Goal: Task Accomplishment & Management: Use online tool/utility

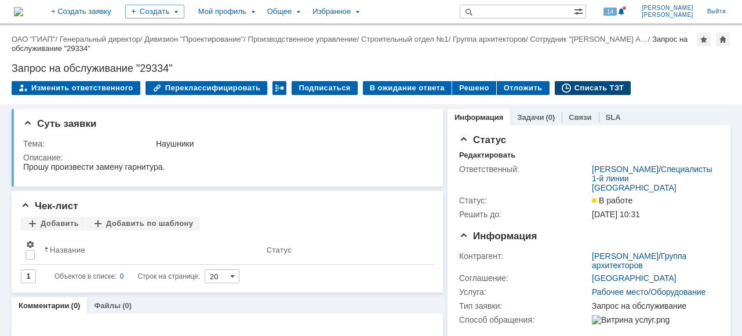
click at [573, 89] on div "Списать ТЗТ" at bounding box center [593, 88] width 77 height 14
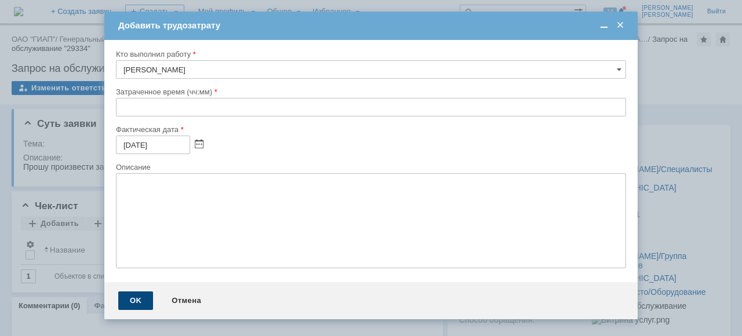
click at [146, 304] on div "OK" at bounding box center [135, 301] width 35 height 19
click at [624, 23] on span at bounding box center [621, 25] width 12 height 10
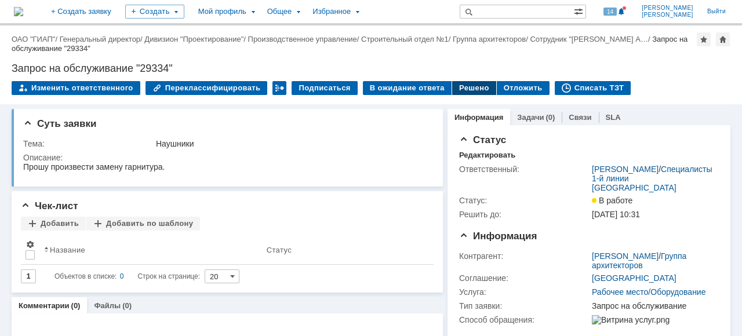
click at [453, 87] on div "Решено" at bounding box center [474, 88] width 44 height 14
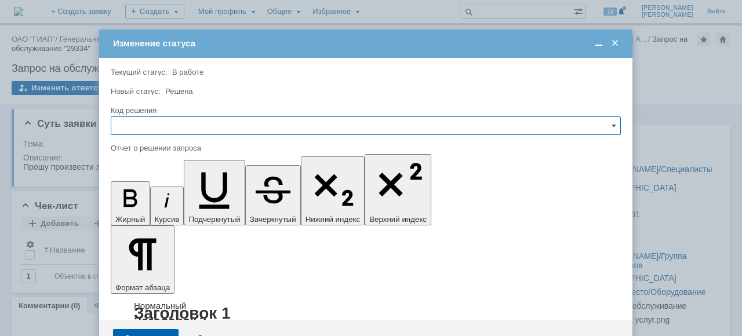
click at [167, 119] on input "text" at bounding box center [366, 126] width 510 height 19
click at [150, 205] on span "Решено" at bounding box center [365, 203] width 495 height 9
type input "Решено"
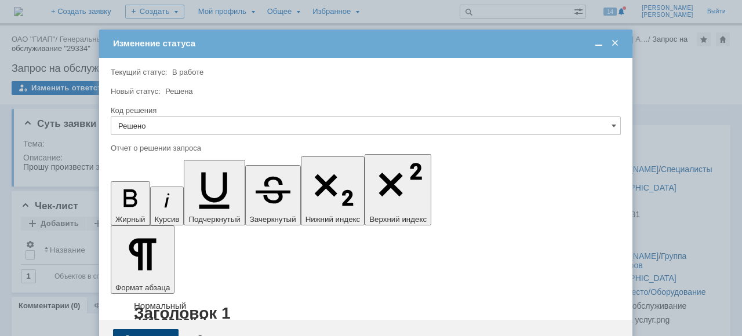
click at [156, 329] on div "Сохранить" at bounding box center [146, 338] width 66 height 19
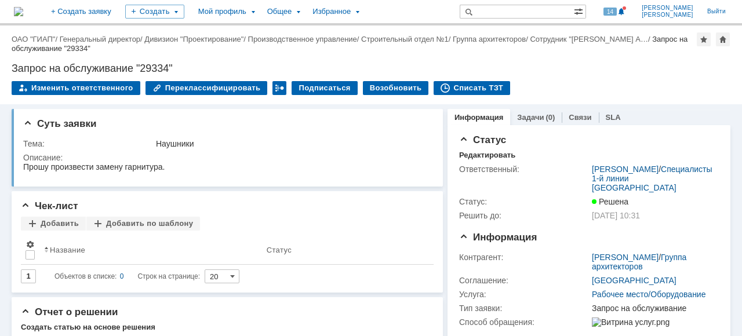
click at [34, 45] on div "Запрос на обслуживание "29334"" at bounding box center [350, 44] width 676 height 18
click at [30, 37] on link "ОАО "ГИАП"" at bounding box center [33, 39] width 43 height 9
